Goal: Task Accomplishment & Management: Manage account settings

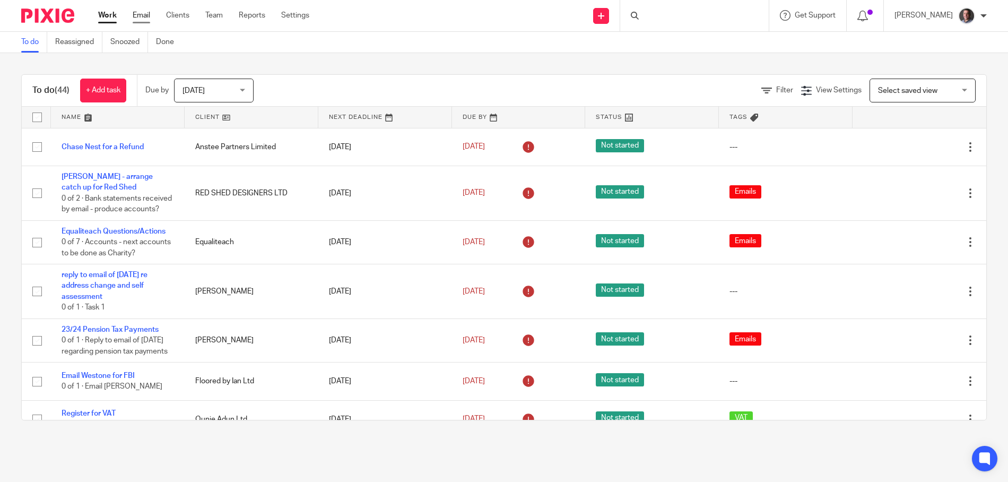
click at [141, 15] on link "Email" at bounding box center [141, 15] width 17 height 11
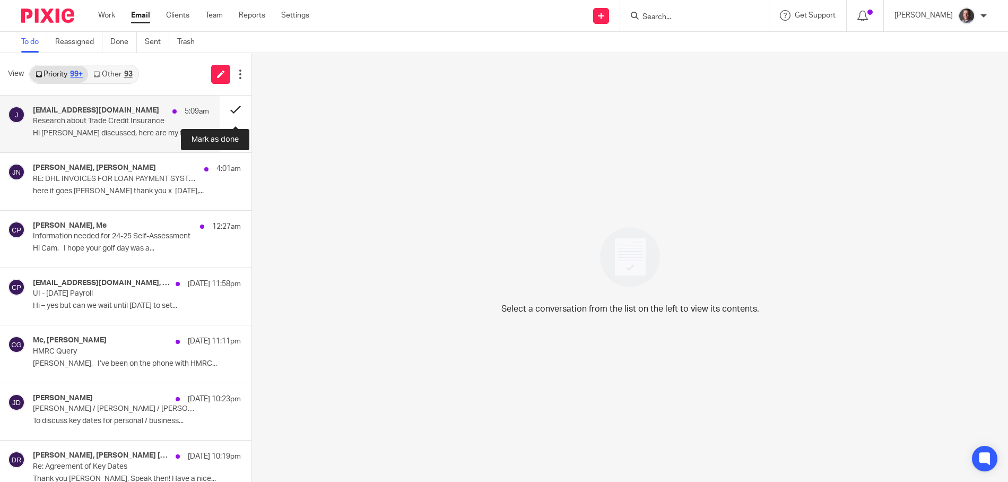
click at [236, 107] on button at bounding box center [236, 109] width 32 height 28
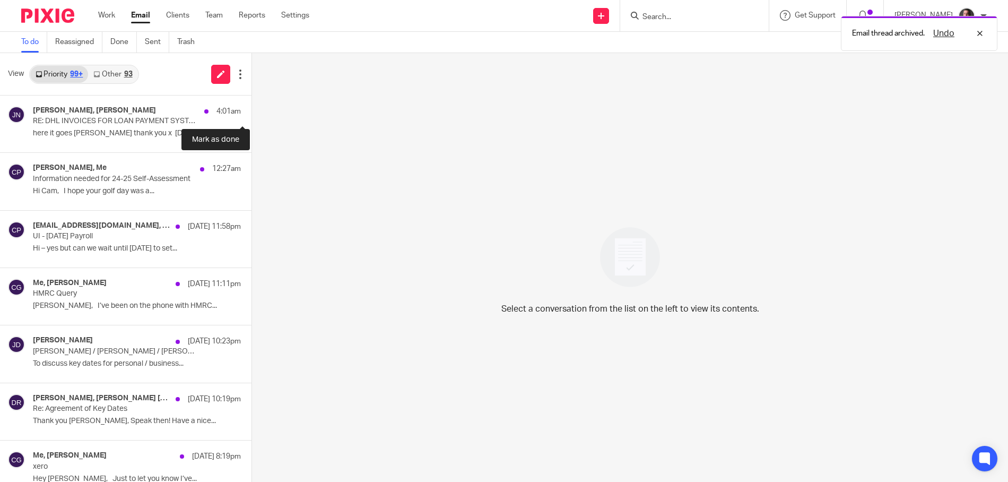
click at [251, 107] on button at bounding box center [255, 109] width 8 height 28
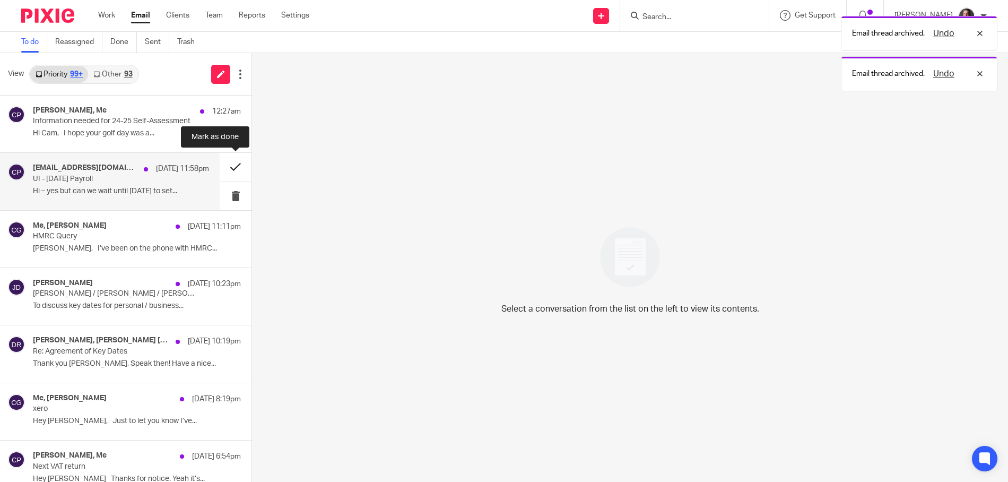
click at [234, 168] on button at bounding box center [236, 167] width 32 height 28
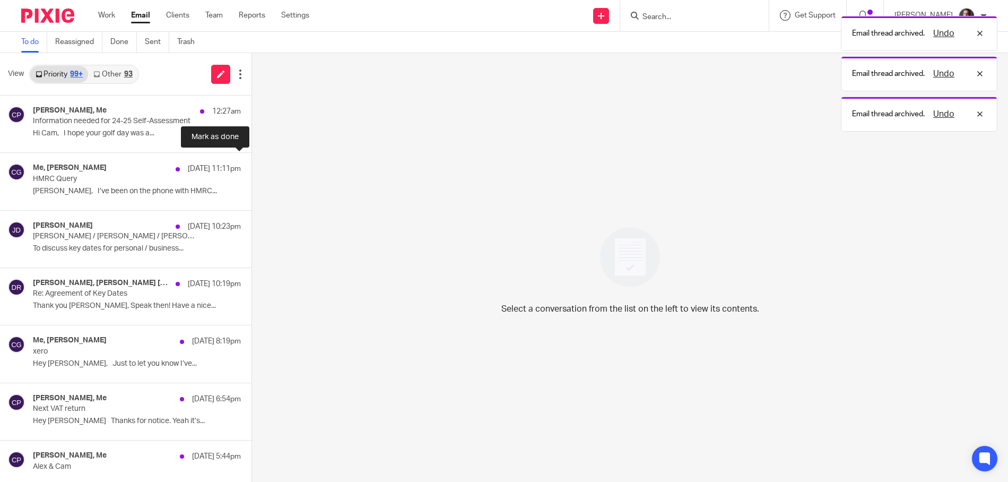
click at [251, 168] on button at bounding box center [255, 167] width 8 height 28
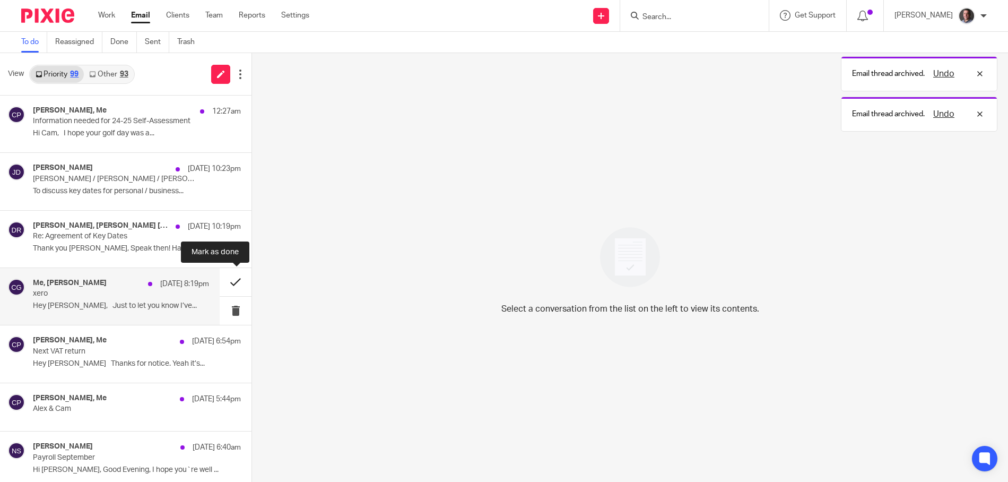
click at [233, 280] on button at bounding box center [236, 282] width 32 height 28
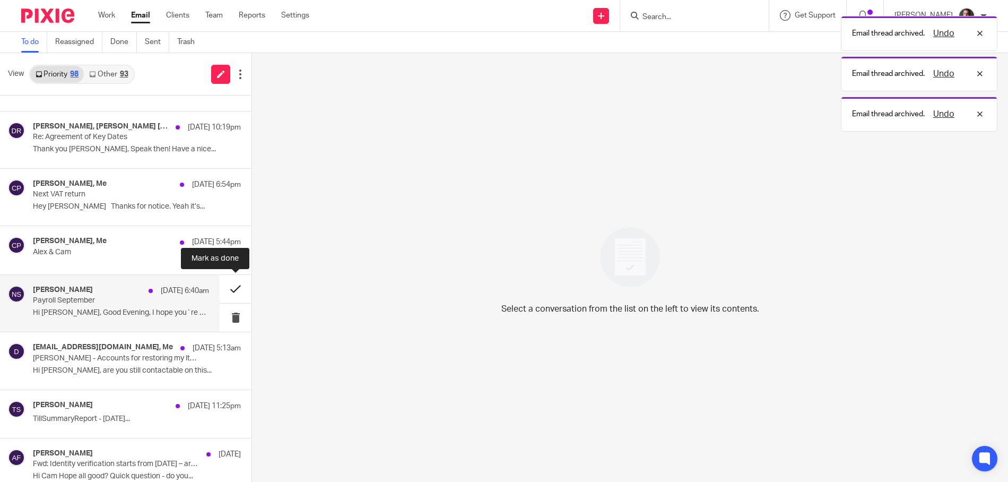
scroll to position [100, 0]
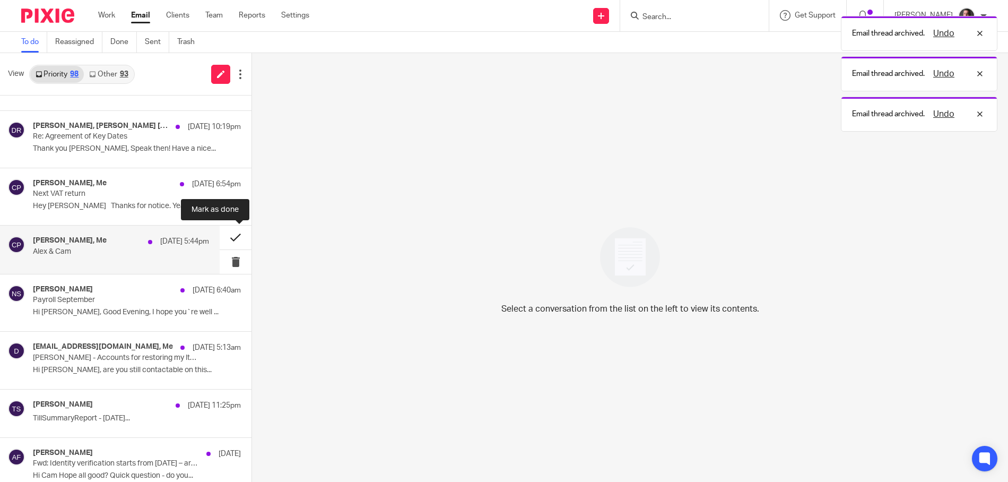
click at [234, 238] on button at bounding box center [236, 237] width 32 height 24
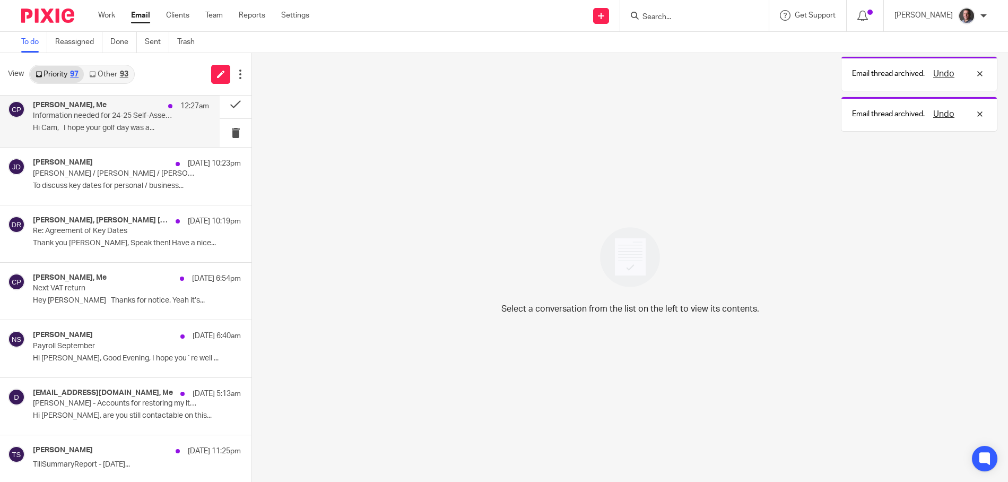
scroll to position [0, 0]
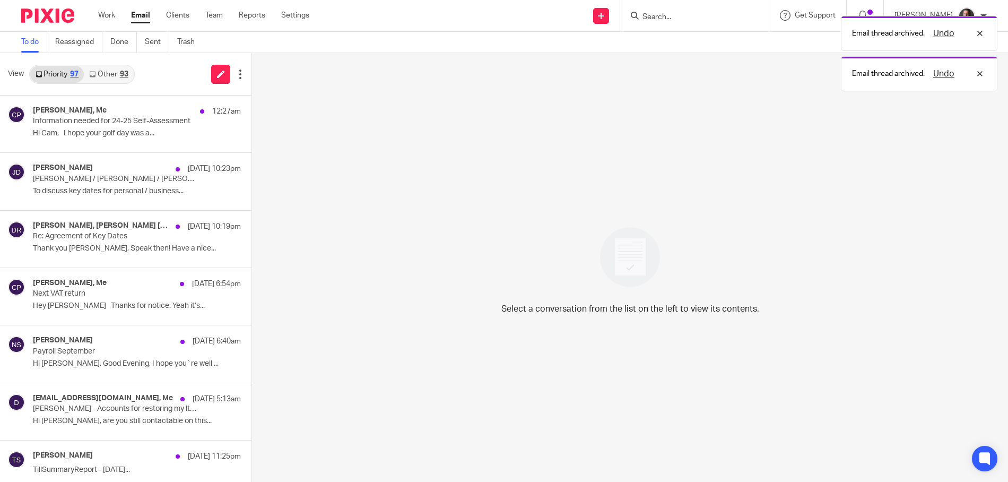
click at [110, 78] on link "Other 93" at bounding box center [108, 74] width 49 height 17
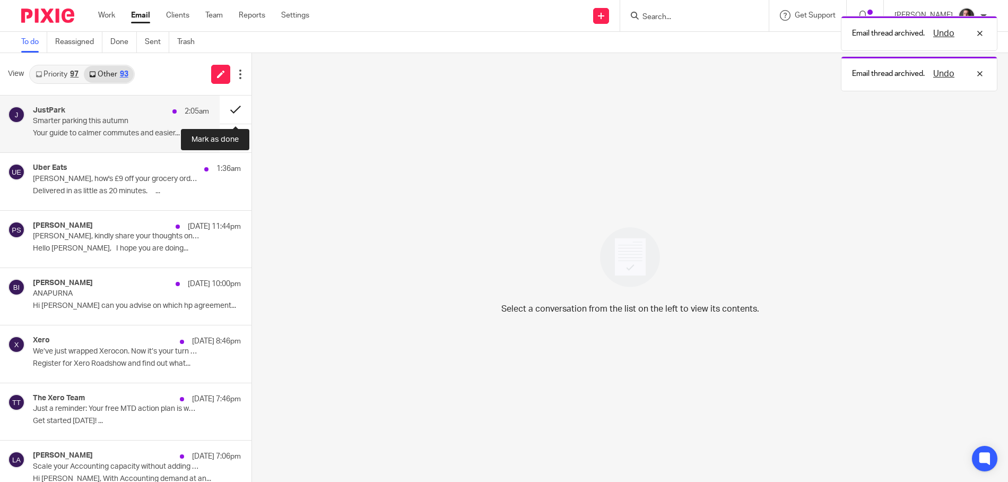
click at [234, 106] on button at bounding box center [236, 109] width 32 height 28
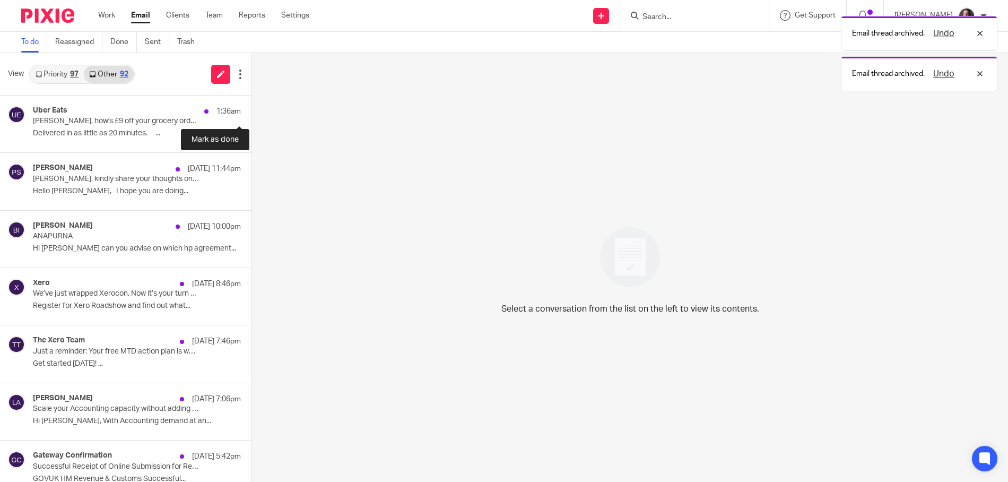
click at [251, 106] on button at bounding box center [255, 109] width 8 height 28
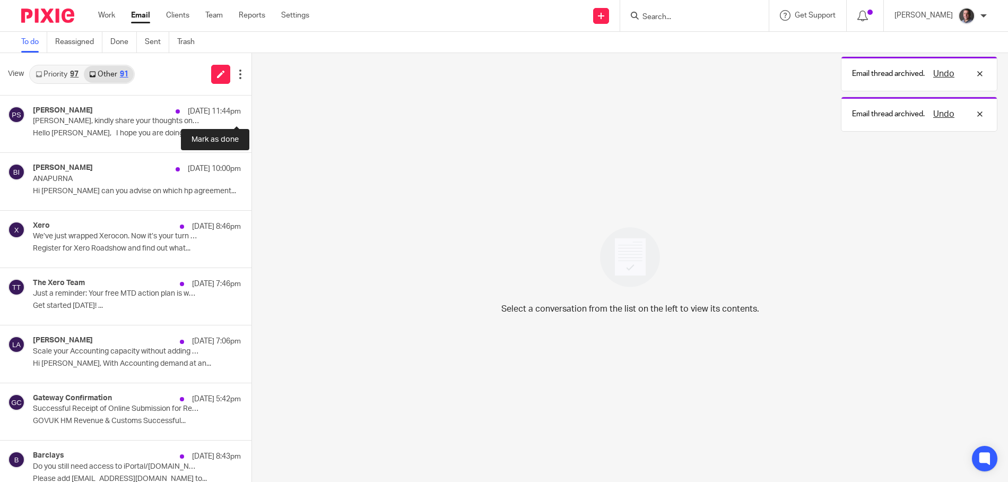
click at [251, 106] on button at bounding box center [255, 109] width 8 height 28
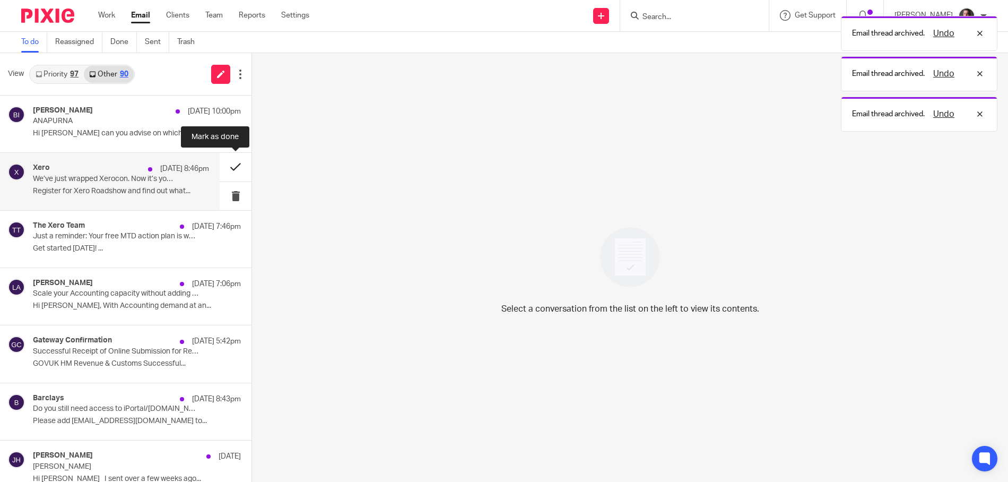
click at [233, 166] on button at bounding box center [236, 167] width 32 height 28
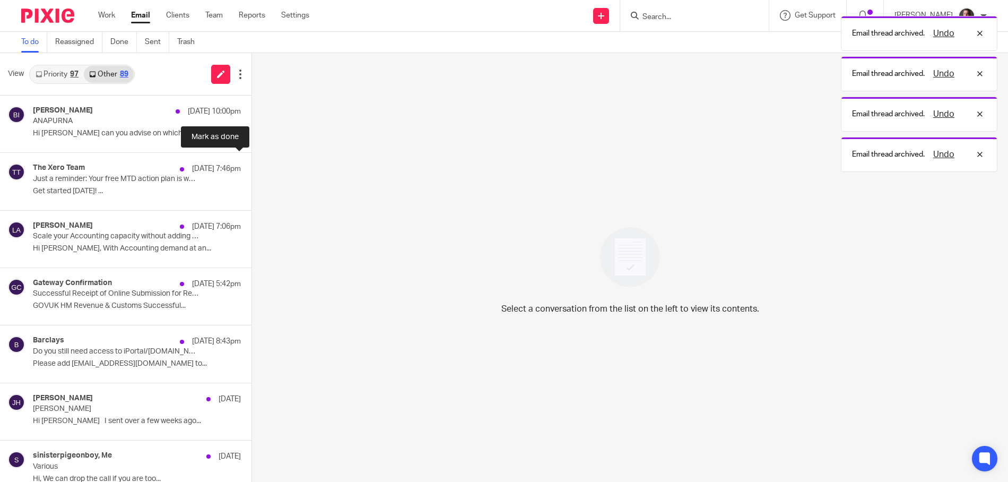
click at [251, 166] on button at bounding box center [255, 167] width 8 height 28
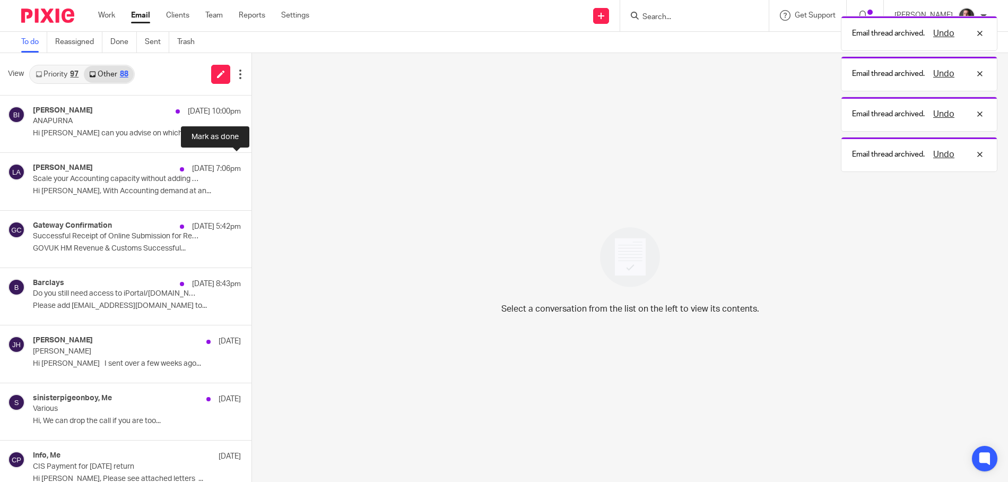
click at [251, 166] on button at bounding box center [255, 167] width 8 height 28
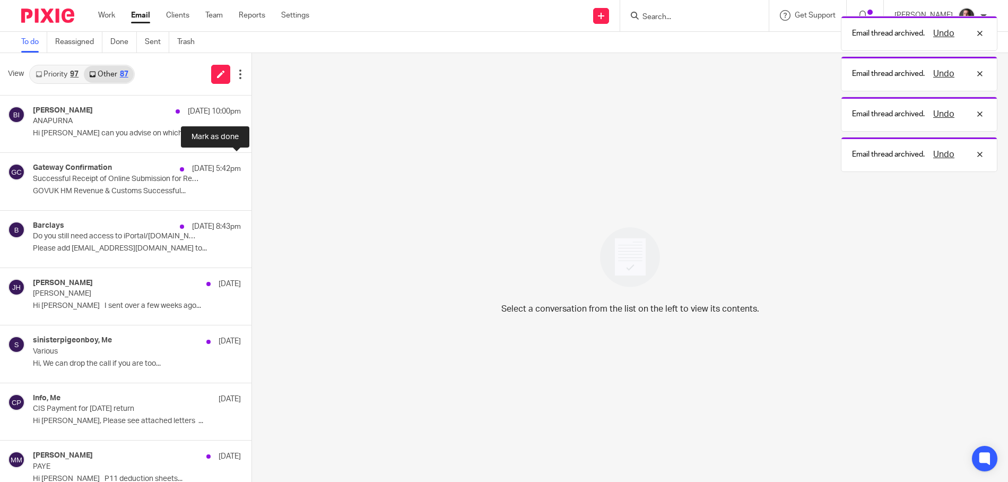
click at [251, 166] on button at bounding box center [255, 167] width 8 height 28
